Goal: Transaction & Acquisition: Book appointment/travel/reservation

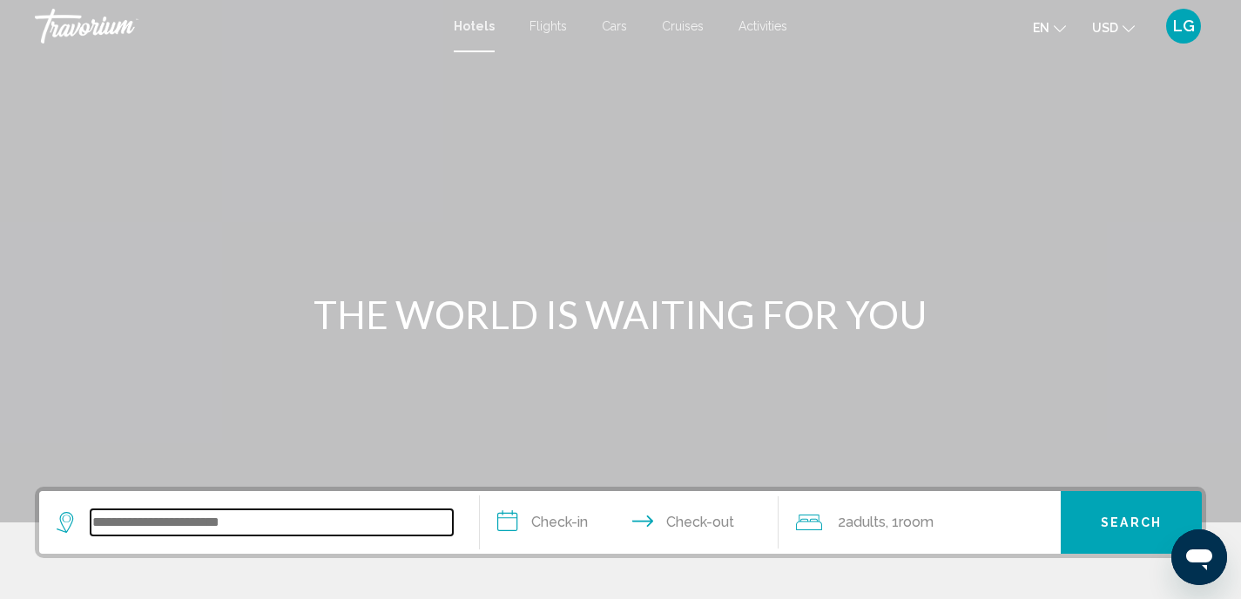
click at [161, 526] on input "Search widget" at bounding box center [272, 522] width 362 height 26
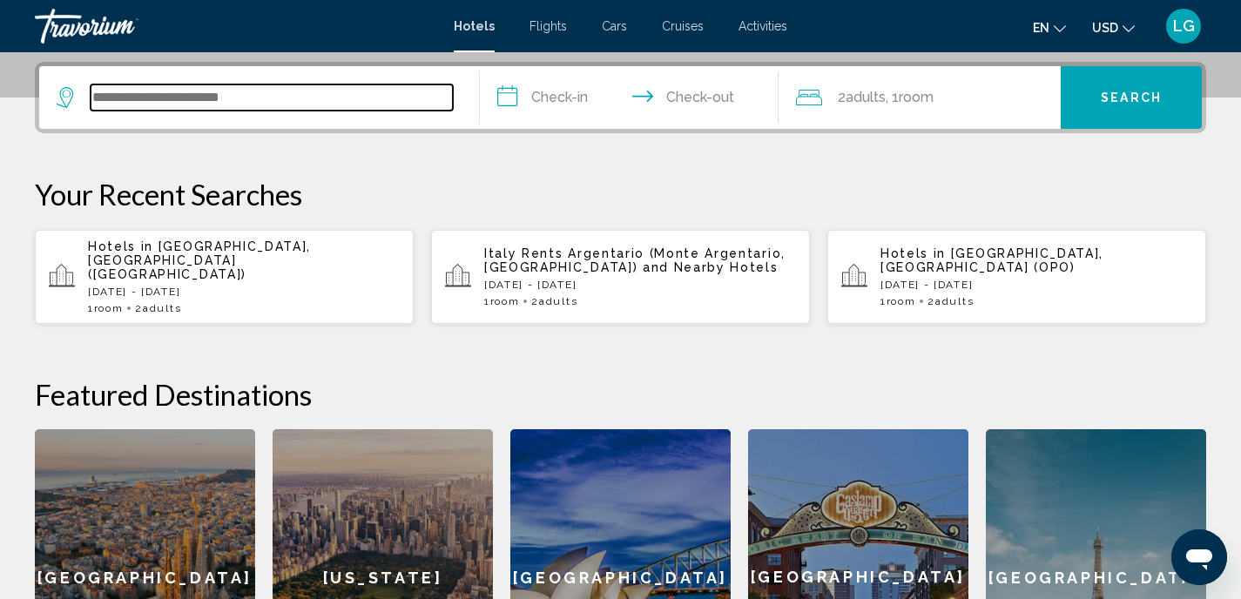
scroll to position [430, 0]
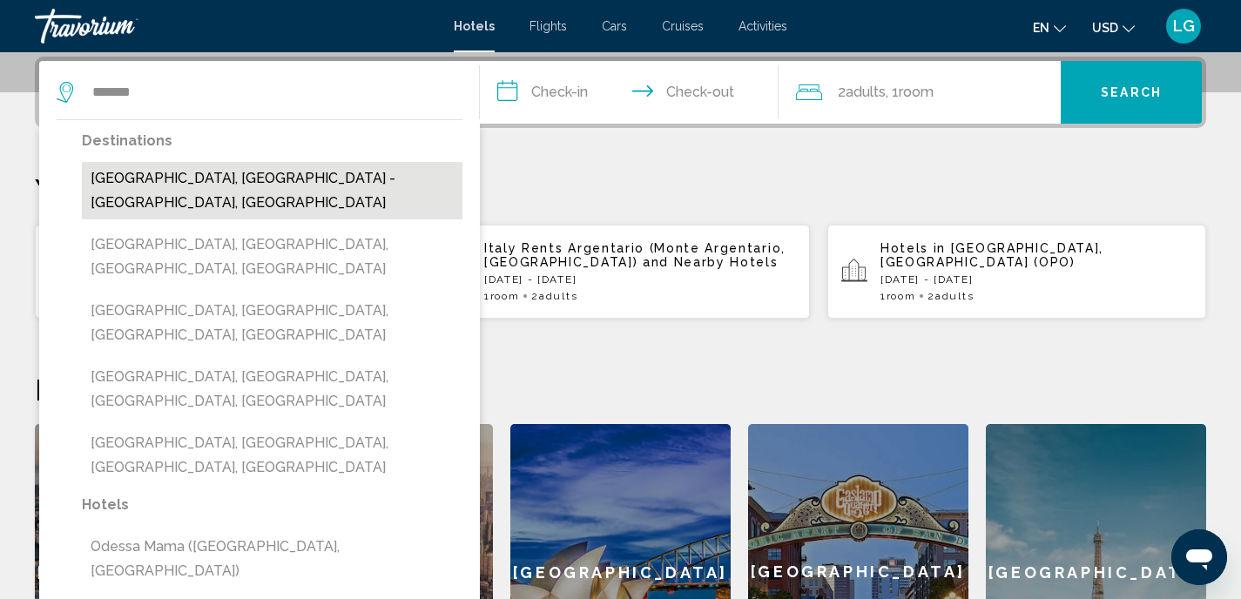
click at [268, 175] on button "[GEOGRAPHIC_DATA], [GEOGRAPHIC_DATA] - [GEOGRAPHIC_DATA], [GEOGRAPHIC_DATA]" at bounding box center [272, 190] width 380 height 57
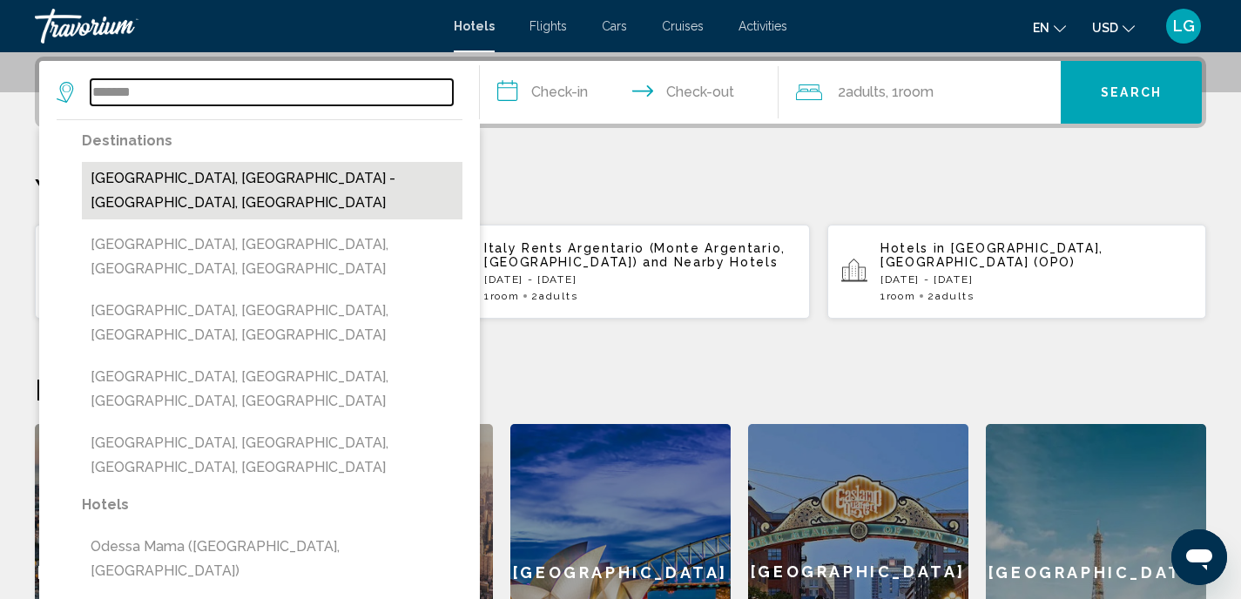
type input "**********"
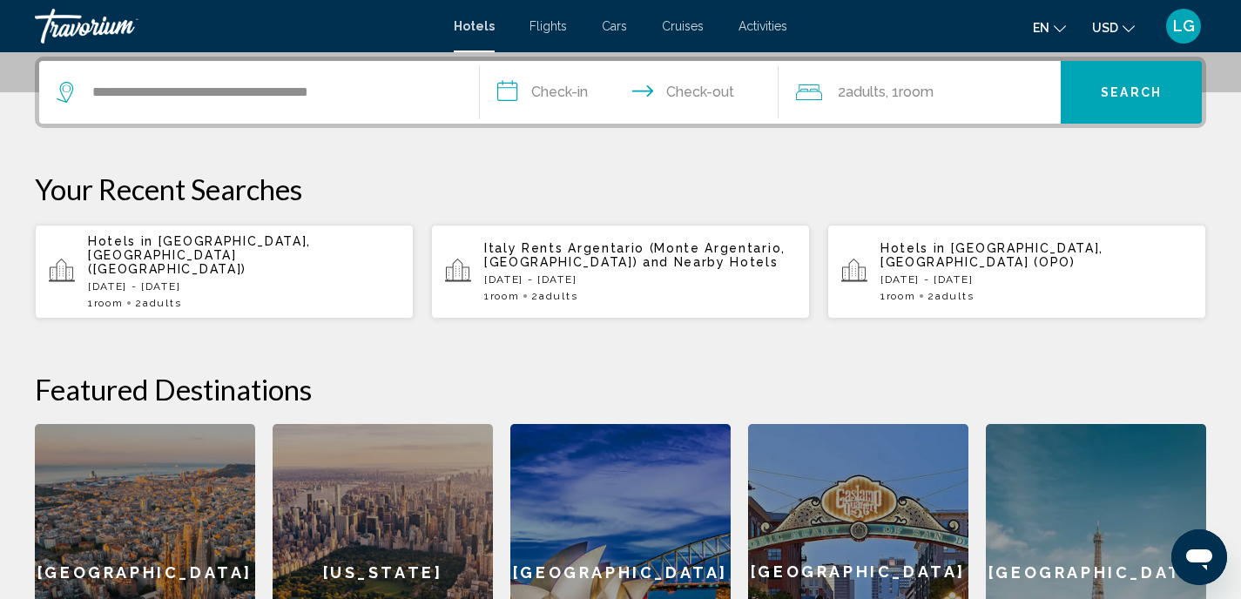
click at [504, 91] on input "**********" at bounding box center [633, 95] width 306 height 68
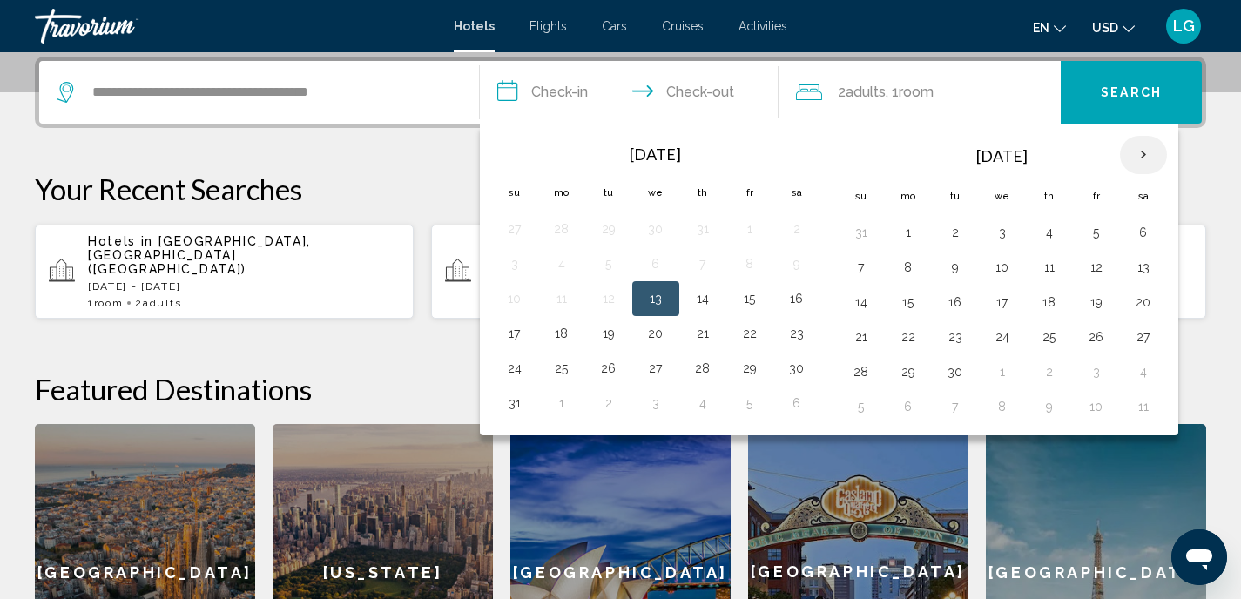
click at [1147, 155] on th "Next month" at bounding box center [1143, 155] width 47 height 38
click at [799, 303] on button "18" at bounding box center [797, 302] width 28 height 24
click at [725, 98] on input "**********" at bounding box center [633, 95] width 306 height 68
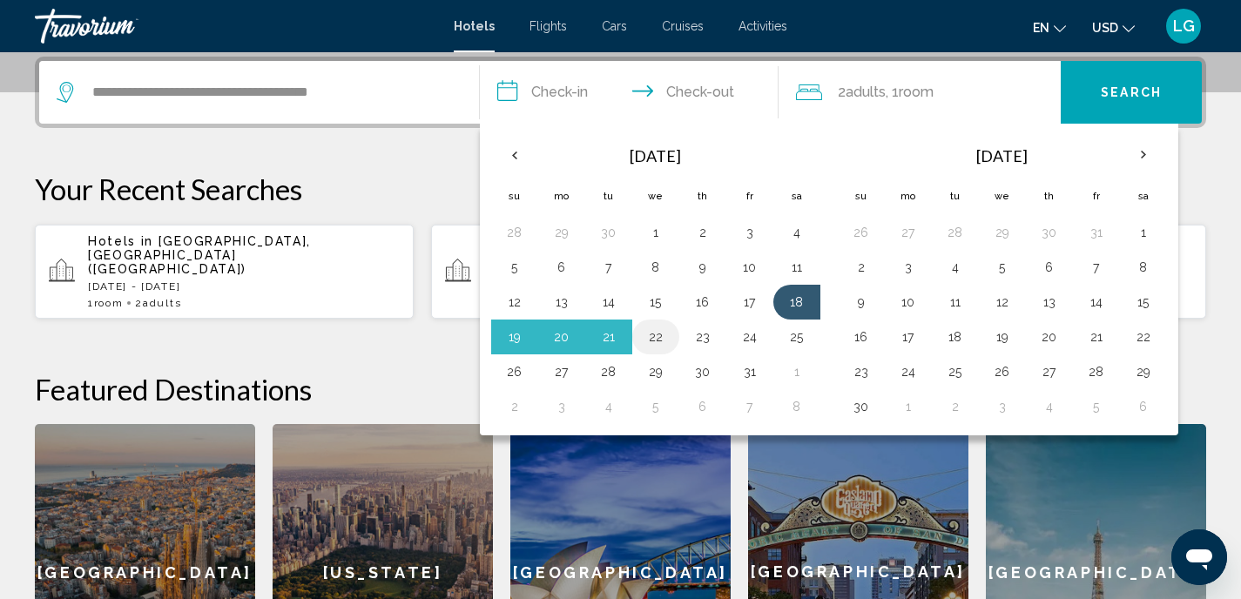
click at [655, 333] on button "22" at bounding box center [656, 337] width 28 height 24
type input "**********"
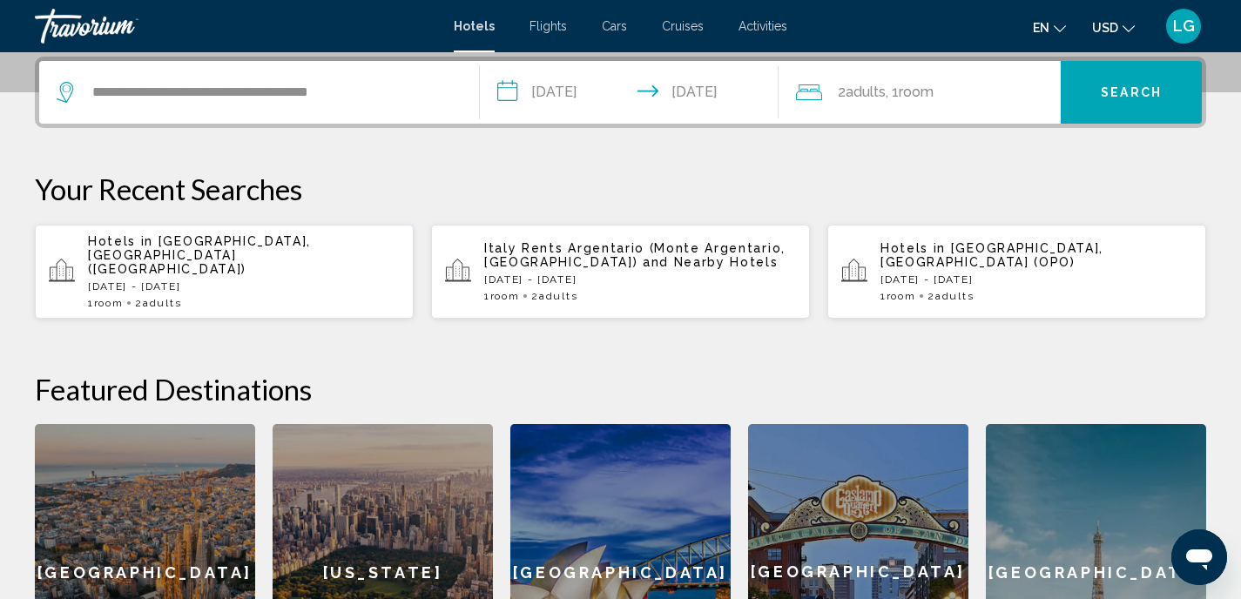
click at [1125, 27] on icon "Change currency" at bounding box center [1128, 29] width 12 height 12
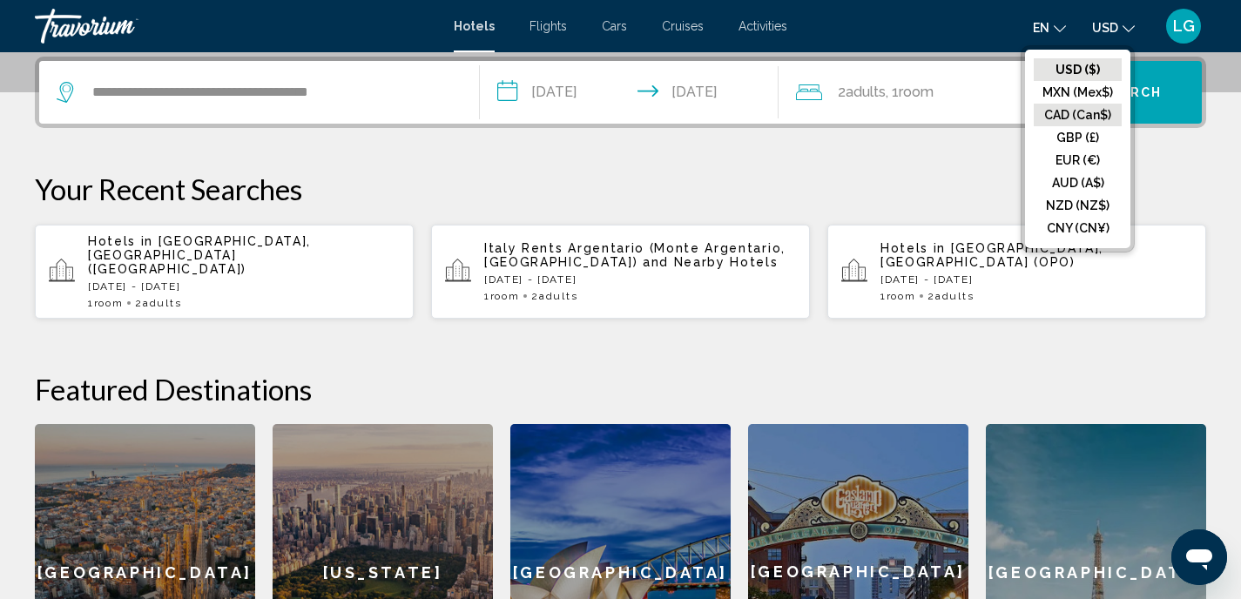
click at [1052, 118] on button "CAD (Can$)" at bounding box center [1077, 115] width 88 height 23
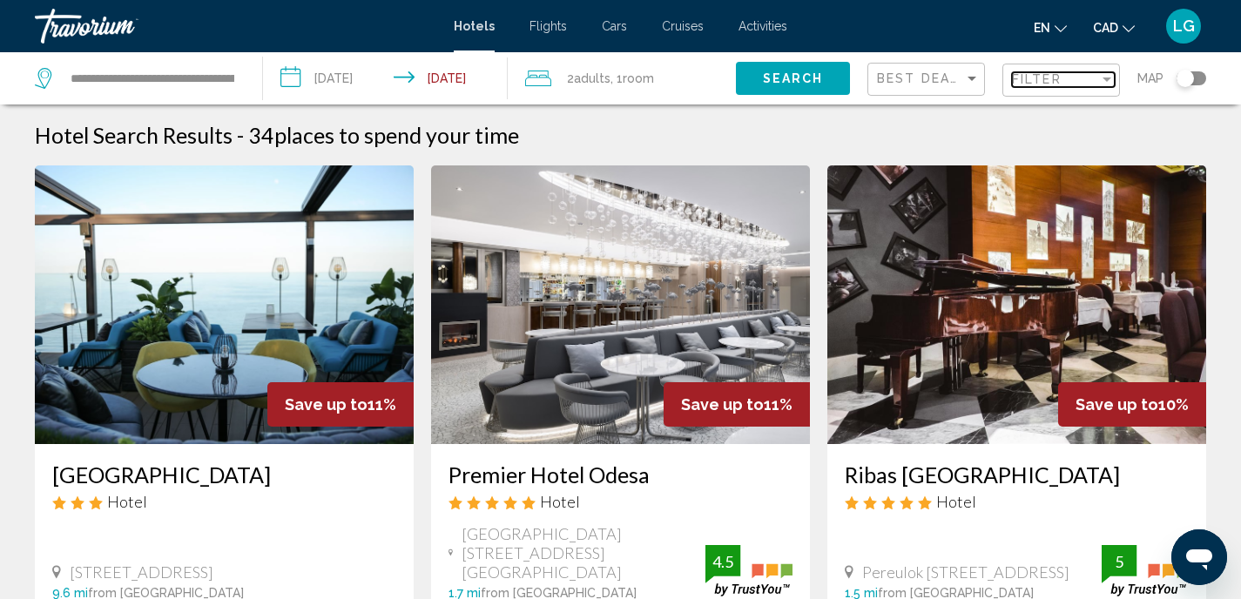
click at [1102, 81] on div "Filter" at bounding box center [1106, 79] width 9 height 4
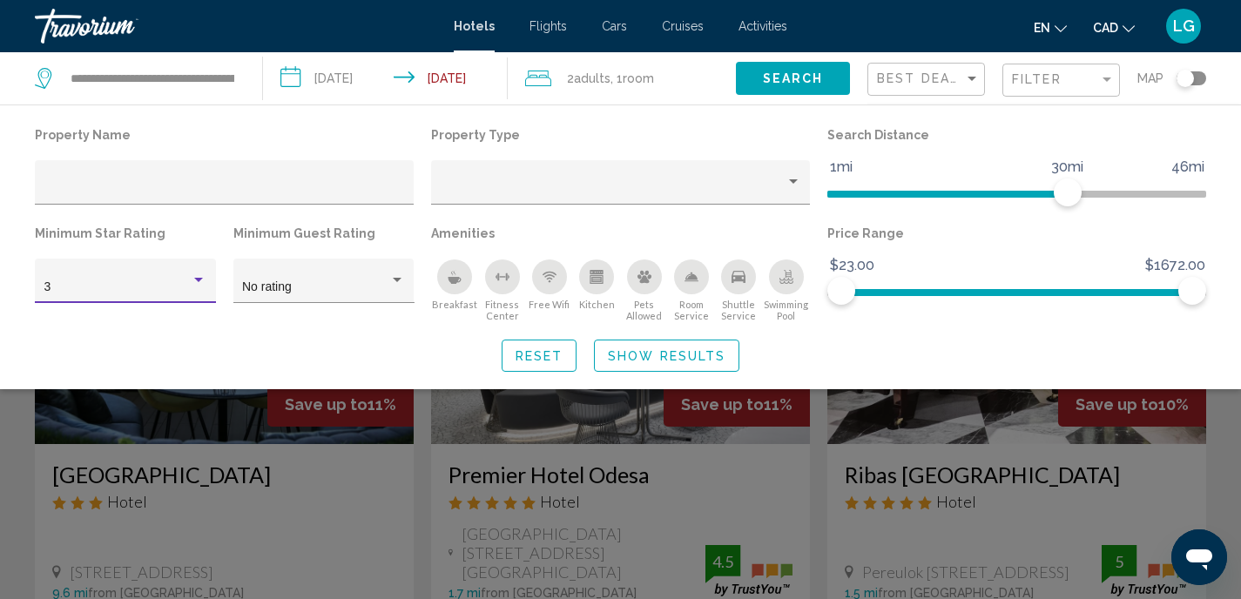
click at [202, 279] on div "Hotel Filters" at bounding box center [198, 280] width 9 height 4
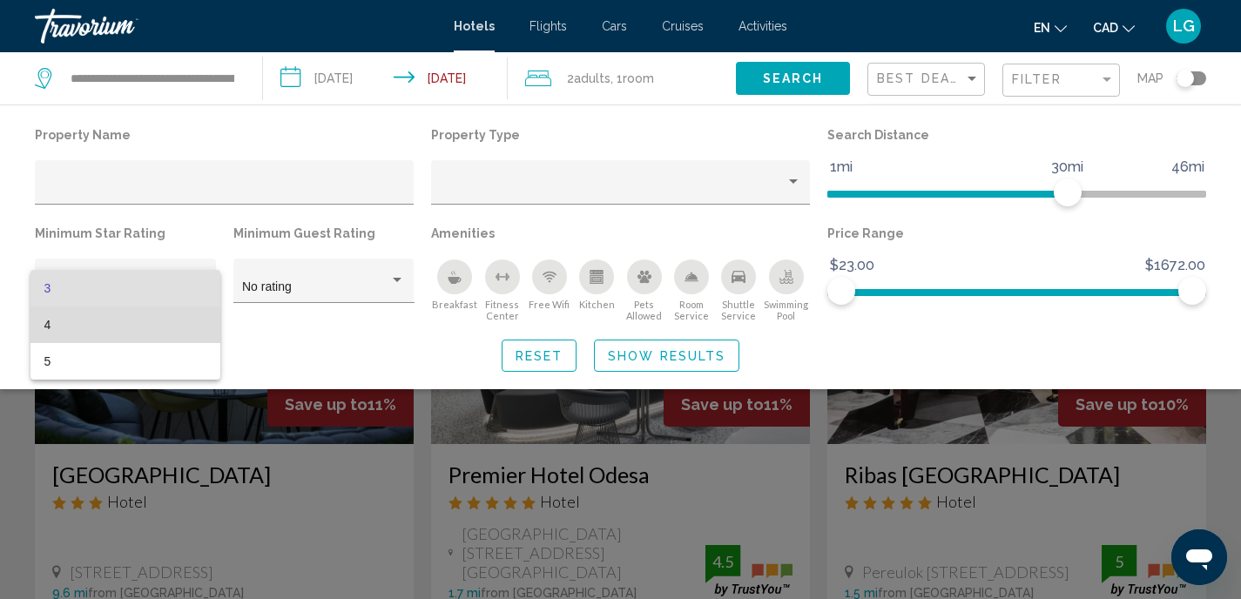
click at [142, 327] on span "4" at bounding box center [125, 324] width 163 height 37
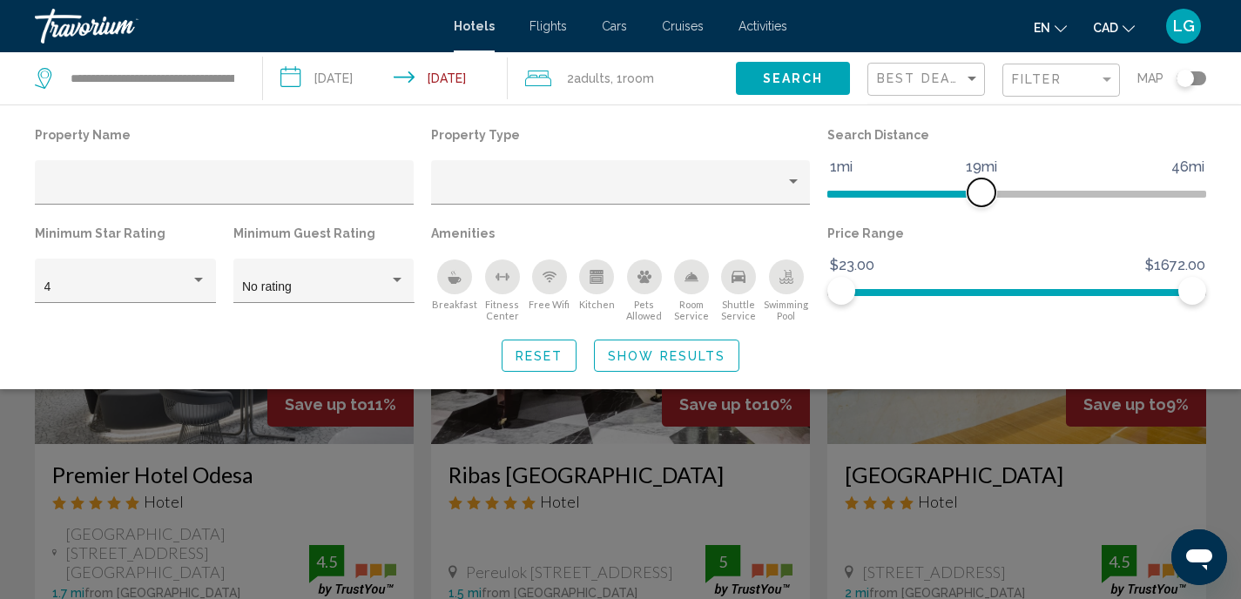
drag, startPoint x: 1064, startPoint y: 192, endPoint x: 984, endPoint y: 199, distance: 80.5
click at [984, 199] on span "Hotel Filters" at bounding box center [981, 192] width 28 height 28
click at [659, 358] on span "Show Results" at bounding box center [667, 356] width 118 height 14
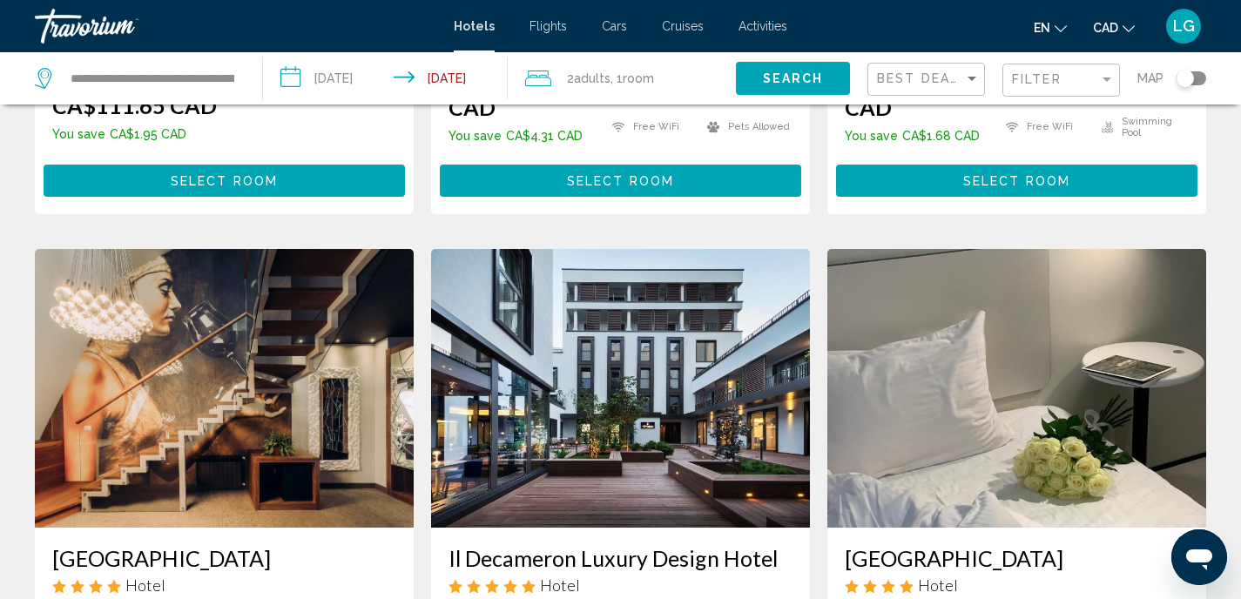
scroll to position [1861, 0]
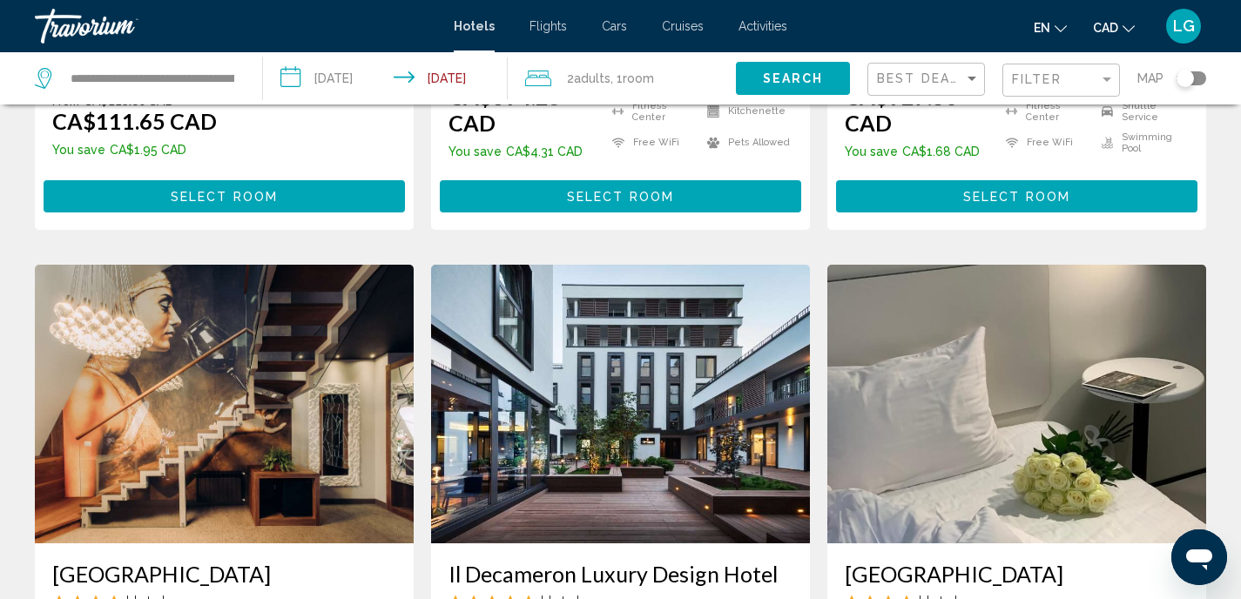
click at [1006, 387] on img "Main content" at bounding box center [1016, 404] width 379 height 279
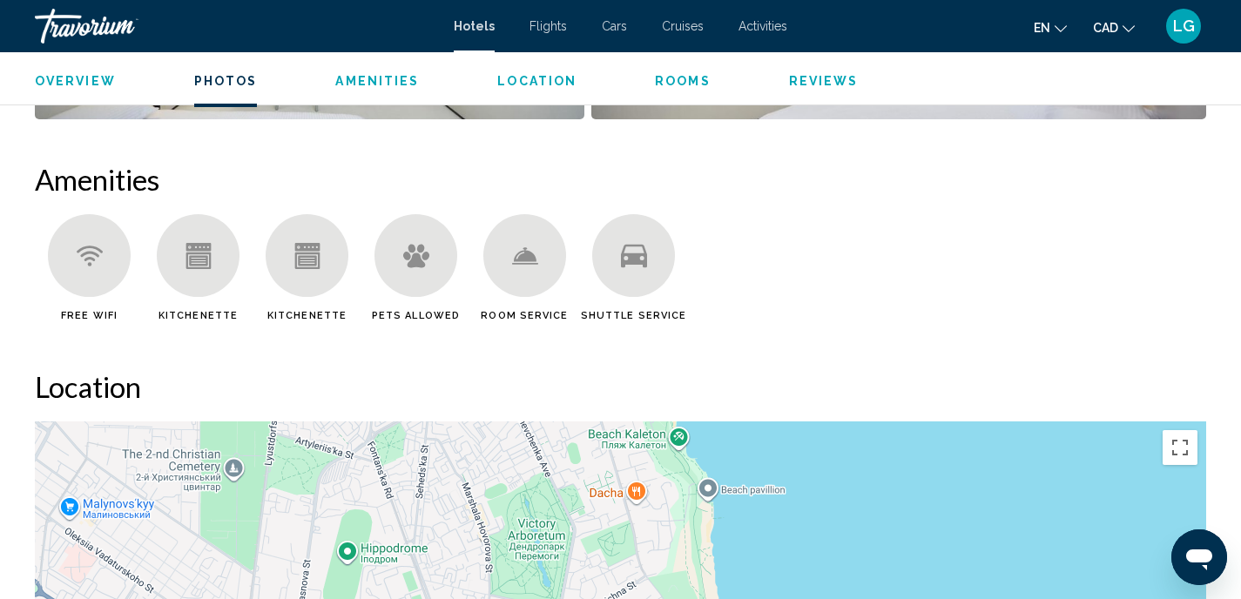
scroll to position [1538, 0]
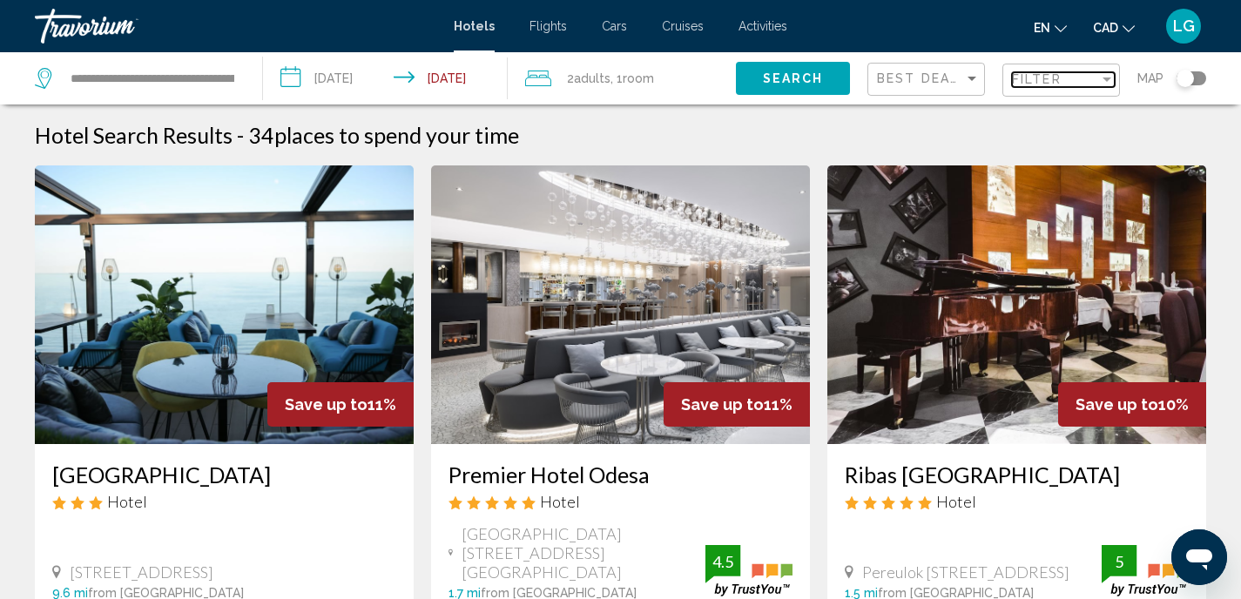
click at [1106, 80] on div "Filter" at bounding box center [1106, 79] width 9 height 4
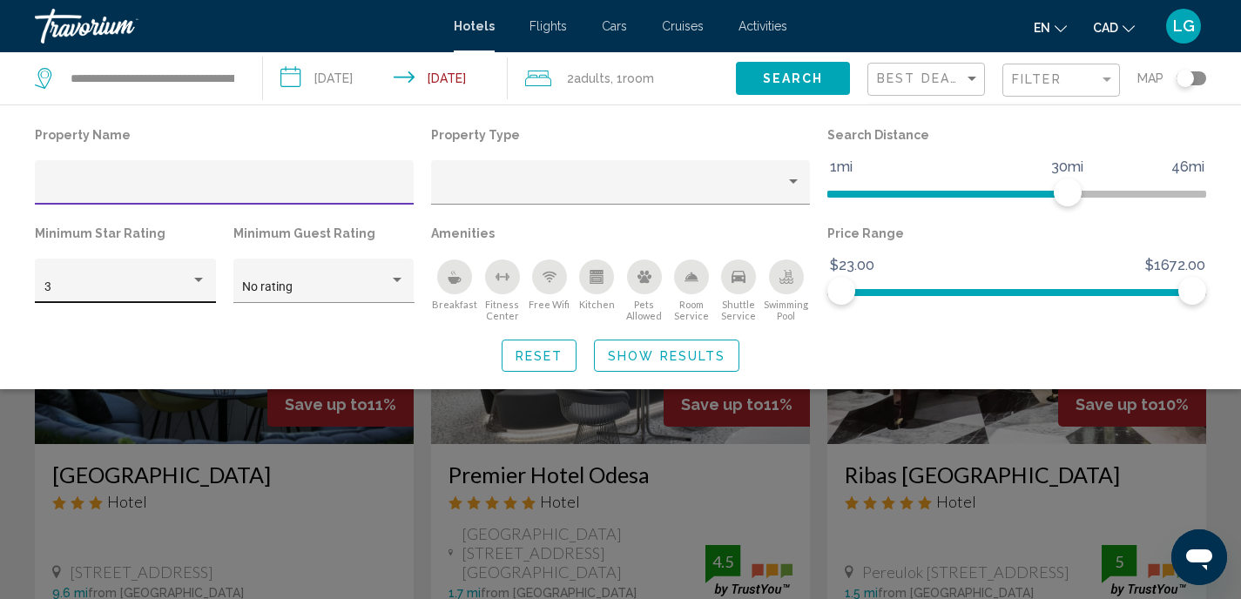
click at [199, 278] on div "Hotel Filters" at bounding box center [199, 280] width 16 height 14
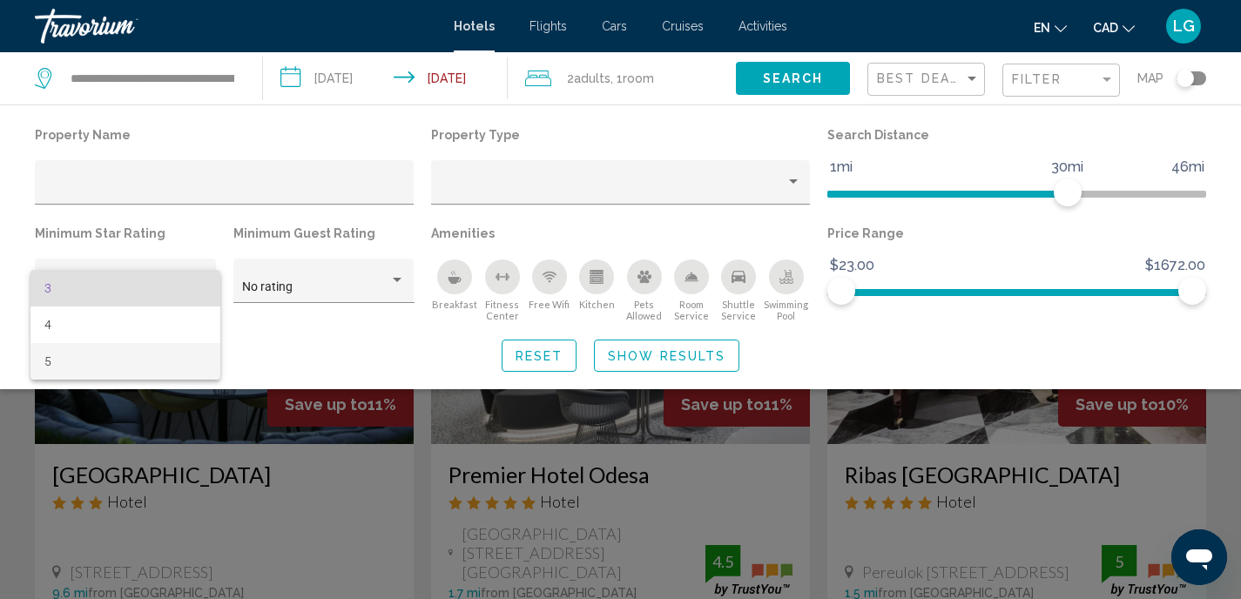
click at [138, 356] on span "5" at bounding box center [125, 361] width 163 height 37
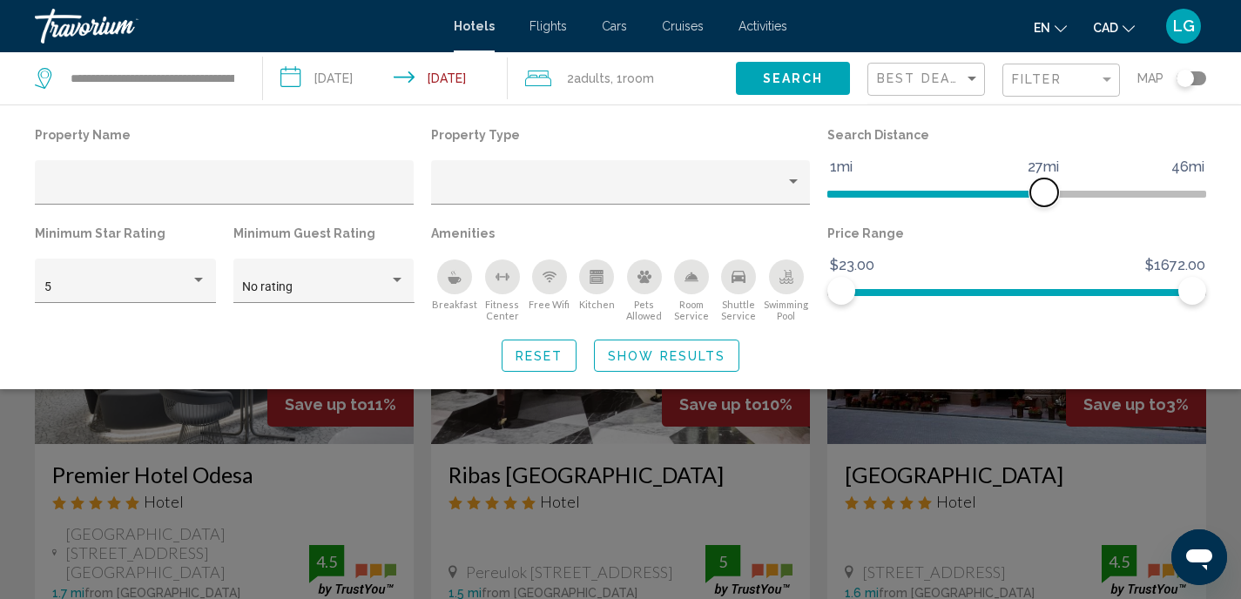
drag, startPoint x: 1071, startPoint y: 193, endPoint x: 1040, endPoint y: 195, distance: 31.4
click at [1040, 195] on span "Hotel Filters" at bounding box center [1044, 192] width 28 height 28
click at [684, 358] on span "Show Results" at bounding box center [667, 356] width 118 height 14
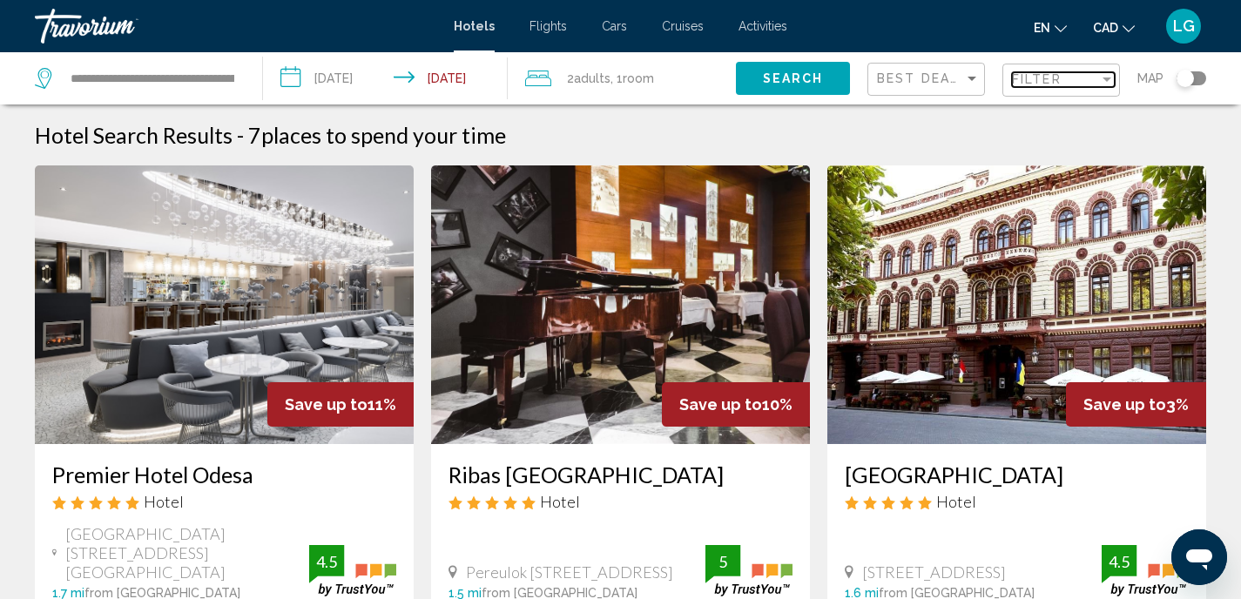
click at [1105, 77] on div "Filter" at bounding box center [1107, 79] width 16 height 14
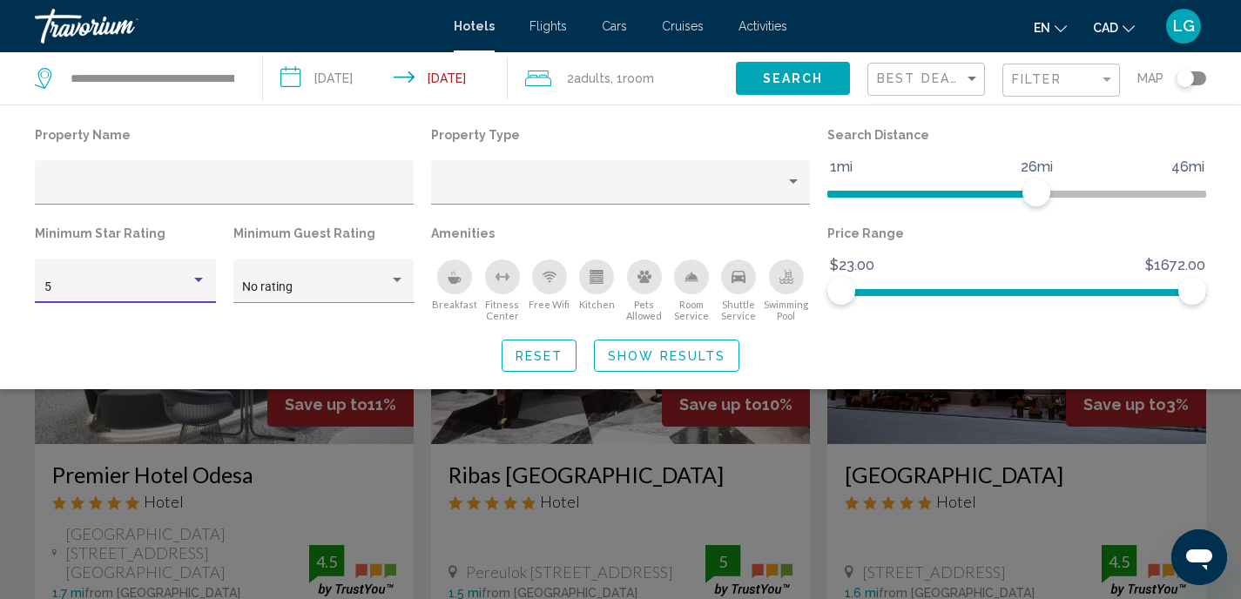
click at [202, 286] on div "Hotel Filters" at bounding box center [199, 280] width 16 height 14
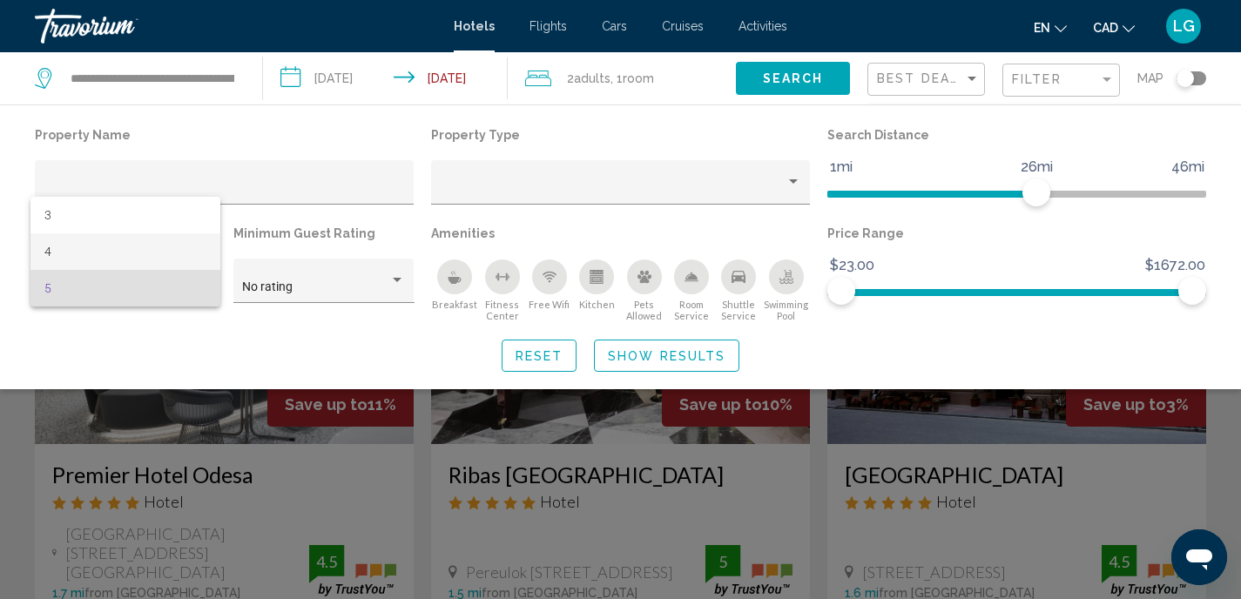
click at [82, 250] on span "4" at bounding box center [125, 251] width 163 height 37
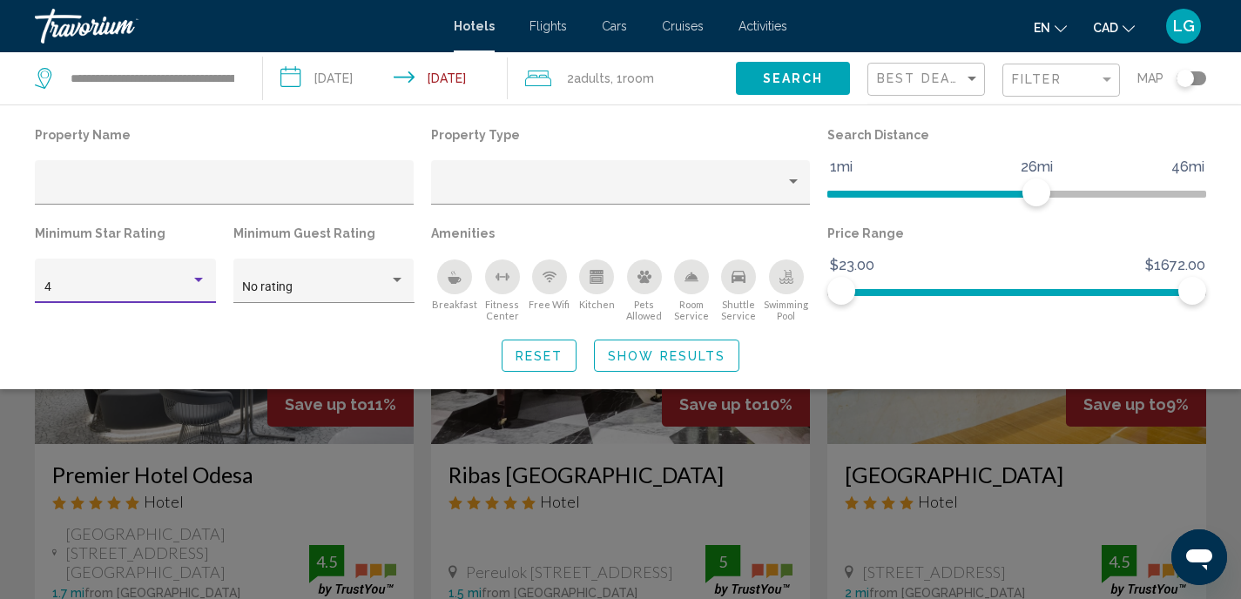
click at [662, 354] on span "Show Results" at bounding box center [667, 356] width 118 height 14
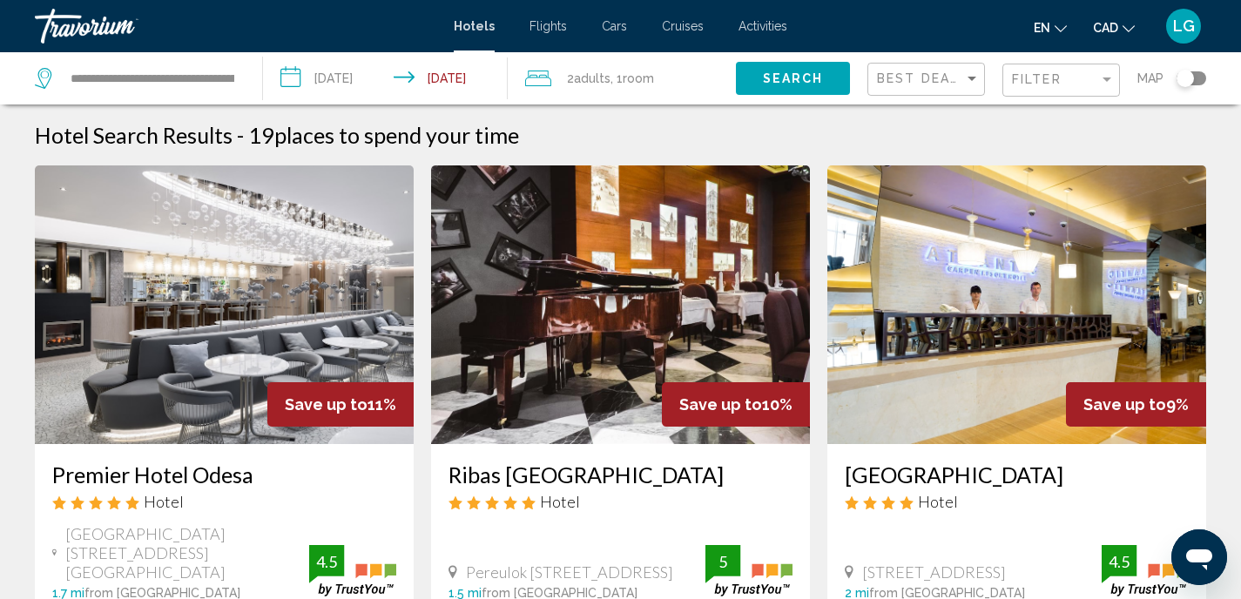
click at [596, 278] on img "Main content" at bounding box center [620, 304] width 379 height 279
drag, startPoint x: 767, startPoint y: 470, endPoint x: 636, endPoint y: 3, distance: 484.6
